Goal: Check status: Check status

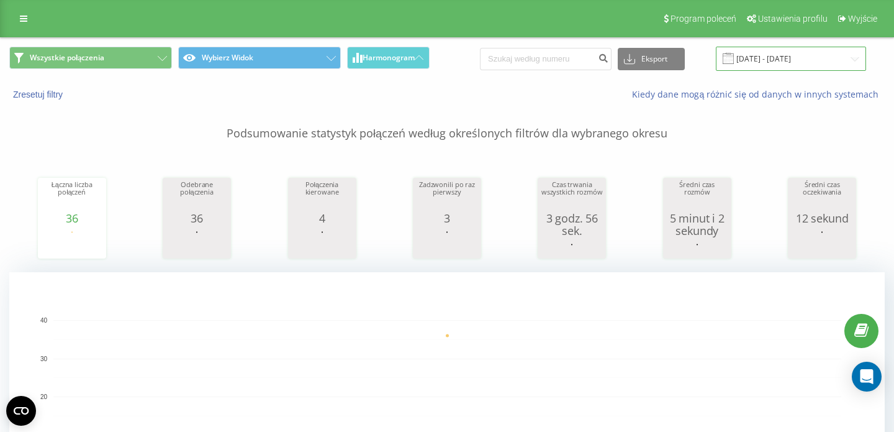
click at [764, 63] on input "[DATE] - [DATE]" at bounding box center [791, 59] width 150 height 24
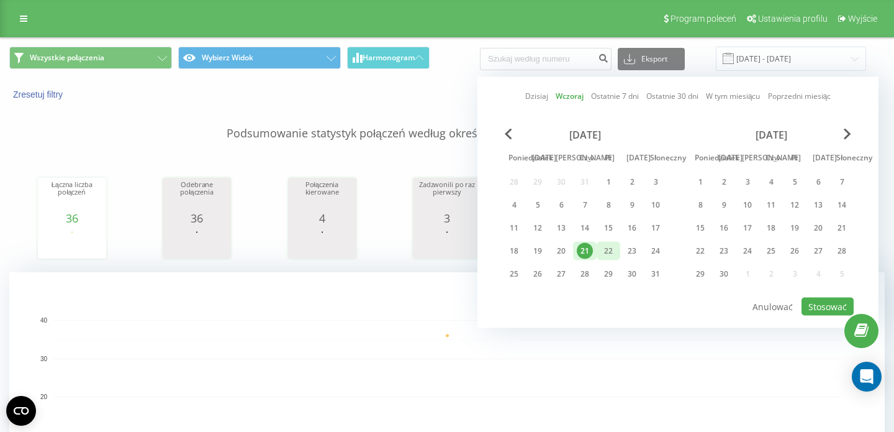
click at [611, 244] on div "22" at bounding box center [609, 251] width 16 height 16
click at [812, 301] on font "Stosować" at bounding box center [828, 307] width 39 height 12
type input "22.08.2025 - 22.08.2025"
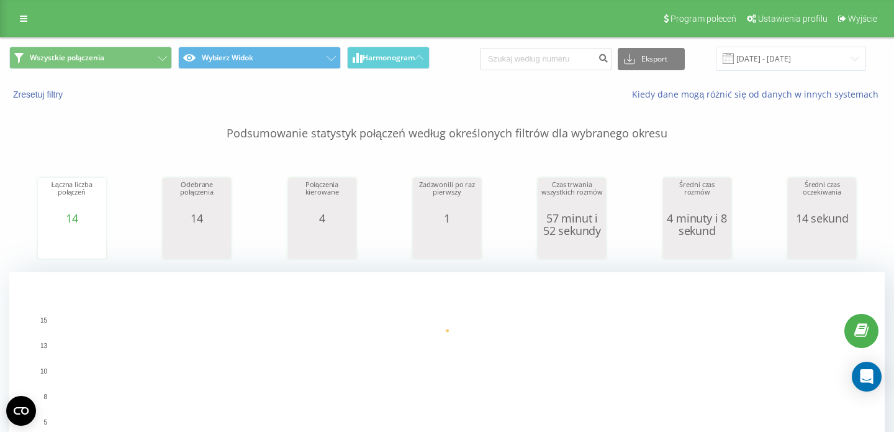
scroll to position [283, 0]
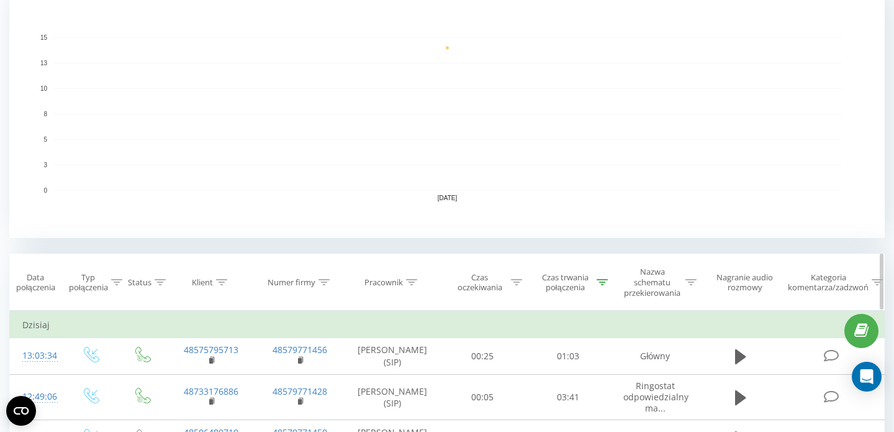
click at [601, 274] on div "Czas trwania połączenia" at bounding box center [572, 282] width 71 height 21
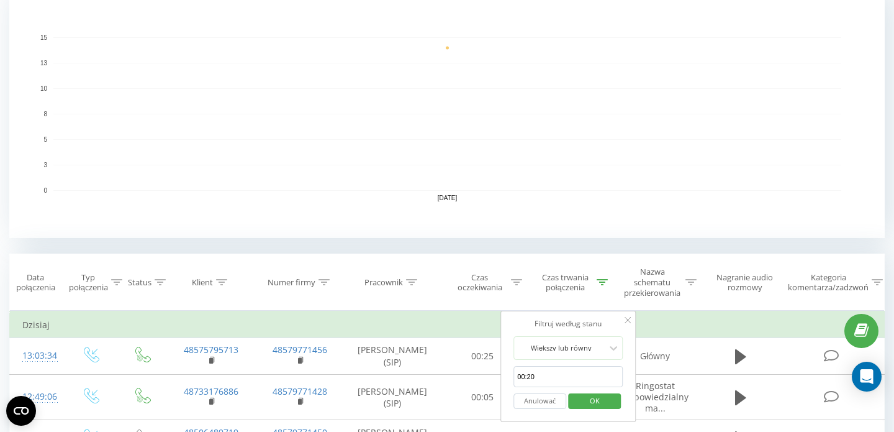
click at [644, 206] on rect "A chart." at bounding box center [447, 113] width 876 height 248
click at [630, 317] on icon at bounding box center [628, 320] width 6 height 6
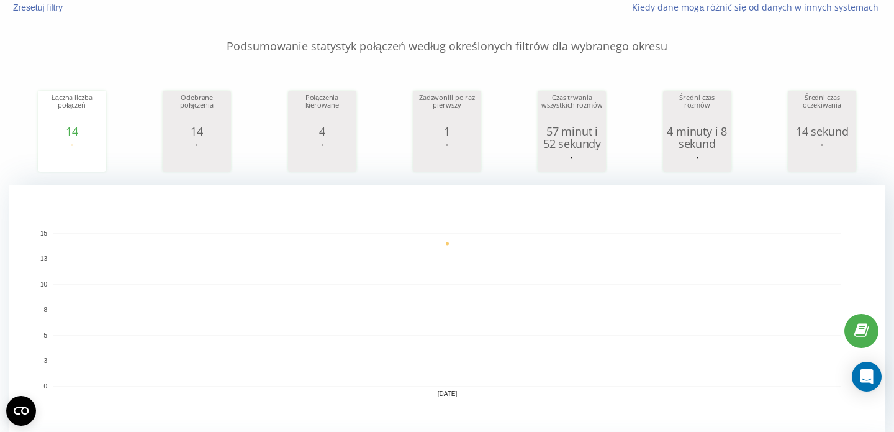
scroll to position [0, 0]
